Goal: Find contact information: Find contact information

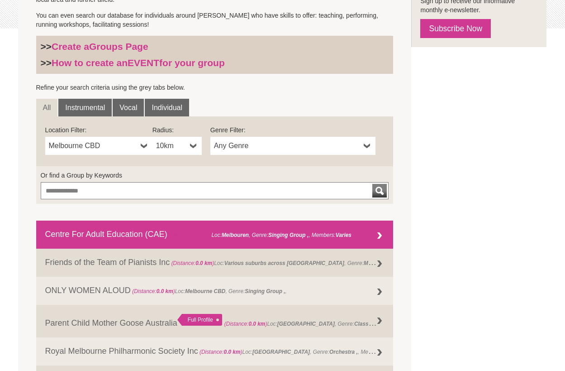
scroll to position [243, 0]
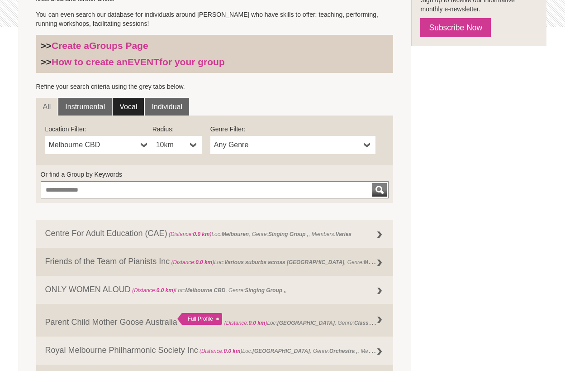
click at [126, 106] on link "Vocal" at bounding box center [128, 107] width 31 height 18
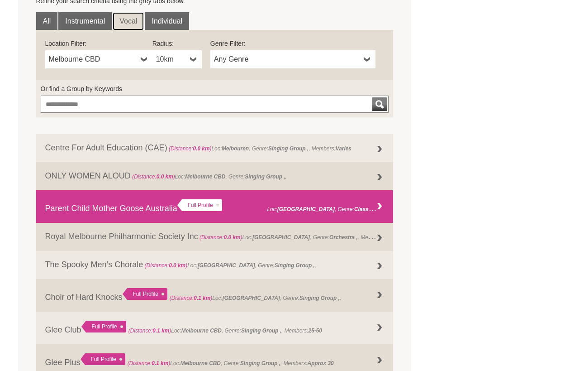
scroll to position [329, 0]
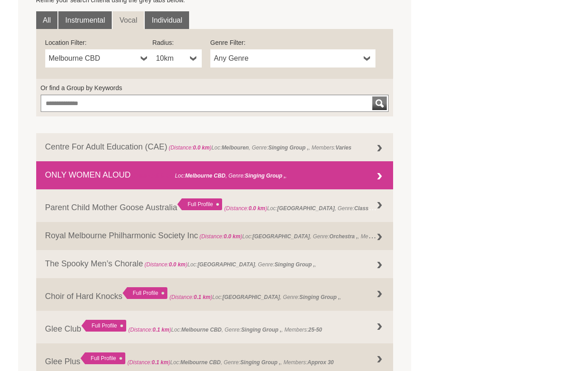
click at [100, 173] on link "ONLY WOMEN ALOUD (Distance: 0.0 km ) Loc: [GEOGRAPHIC_DATA] , Genre: Singing Gr…" at bounding box center [214, 175] width 357 height 28
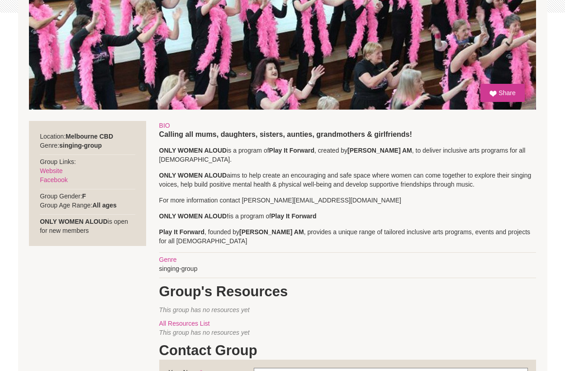
scroll to position [163, 0]
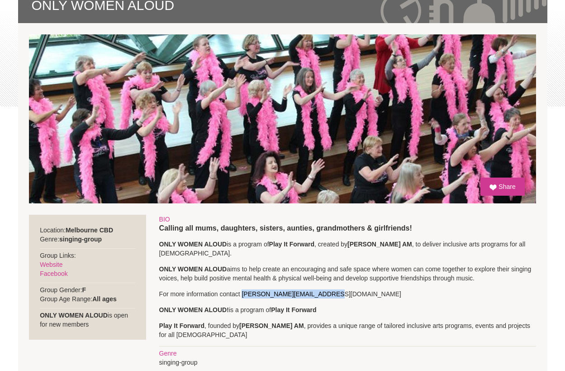
drag, startPoint x: 331, startPoint y: 292, endPoint x: 244, endPoint y: 294, distance: 87.3
click at [244, 294] on p "For more information contact sarah@playitforward.org.au" at bounding box center [347, 293] width 377 height 9
click at [367, 297] on p "For more information contact sarah@playitforward.org.au" at bounding box center [347, 293] width 377 height 9
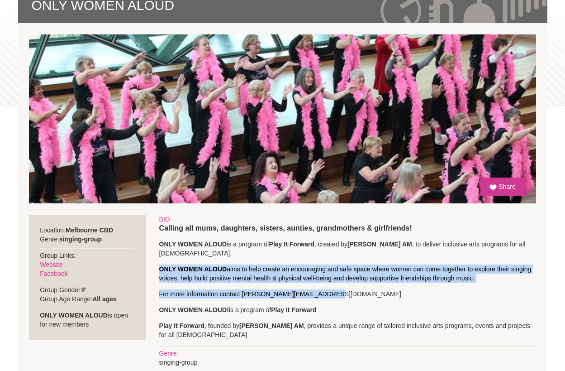
drag, startPoint x: 328, startPoint y: 293, endPoint x: 157, endPoint y: 272, distance: 172.2
copy div "ONLY WOMEN ALOUD aims to help create an encouraging and safe space where women …"
